Goal: Navigation & Orientation: Find specific page/section

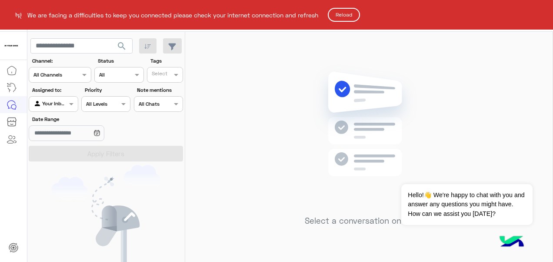
click at [347, 9] on button "Reload" at bounding box center [344, 15] width 32 height 14
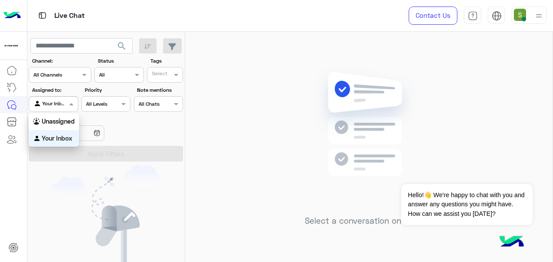
click at [72, 104] on span at bounding box center [72, 103] width 11 height 9
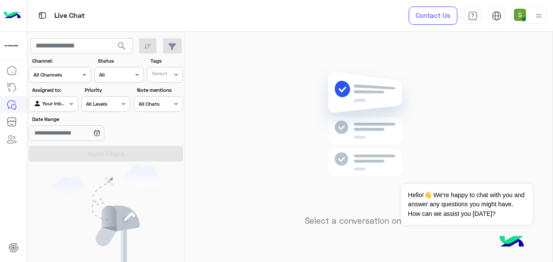
click at [349, 149] on img at bounding box center [369, 137] width 126 height 144
click at [535, 17] on img at bounding box center [538, 15] width 11 height 11
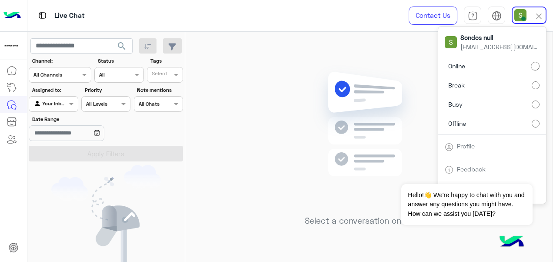
click at [528, 83] on label "Break" at bounding box center [492, 85] width 95 height 16
click at [406, 91] on img at bounding box center [369, 137] width 126 height 144
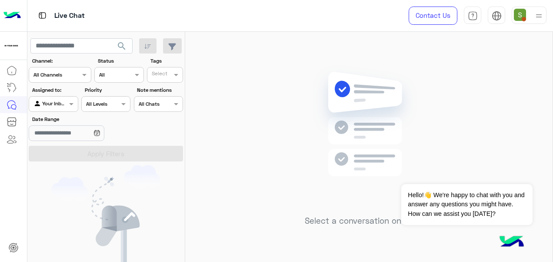
click at [349, 27] on div "Live Chat" at bounding box center [202, 15] width 350 height 31
